Goal: Find specific page/section: Find specific page/section

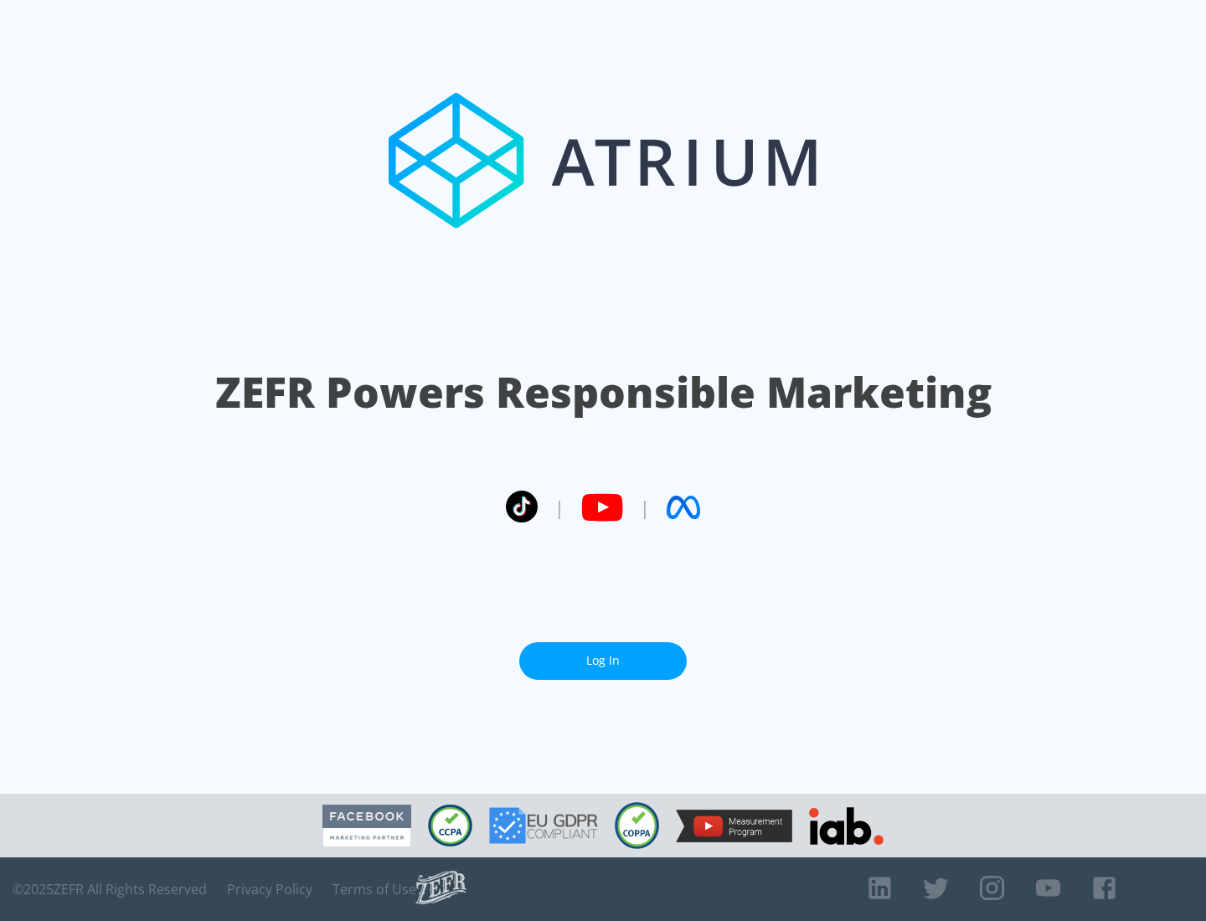
click at [603, 654] on link "Log In" at bounding box center [602, 661] width 167 height 38
